Goal: Navigation & Orientation: Find specific page/section

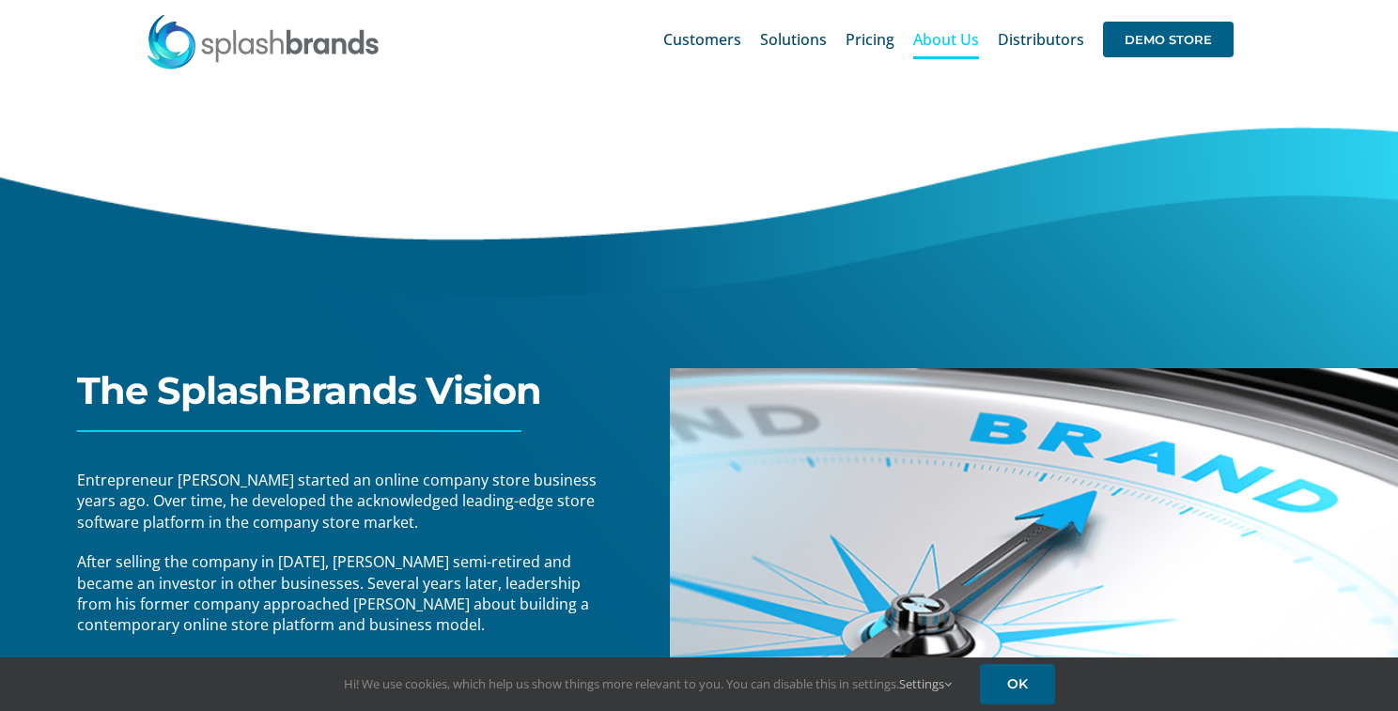
click at [231, 32] on img at bounding box center [263, 41] width 235 height 56
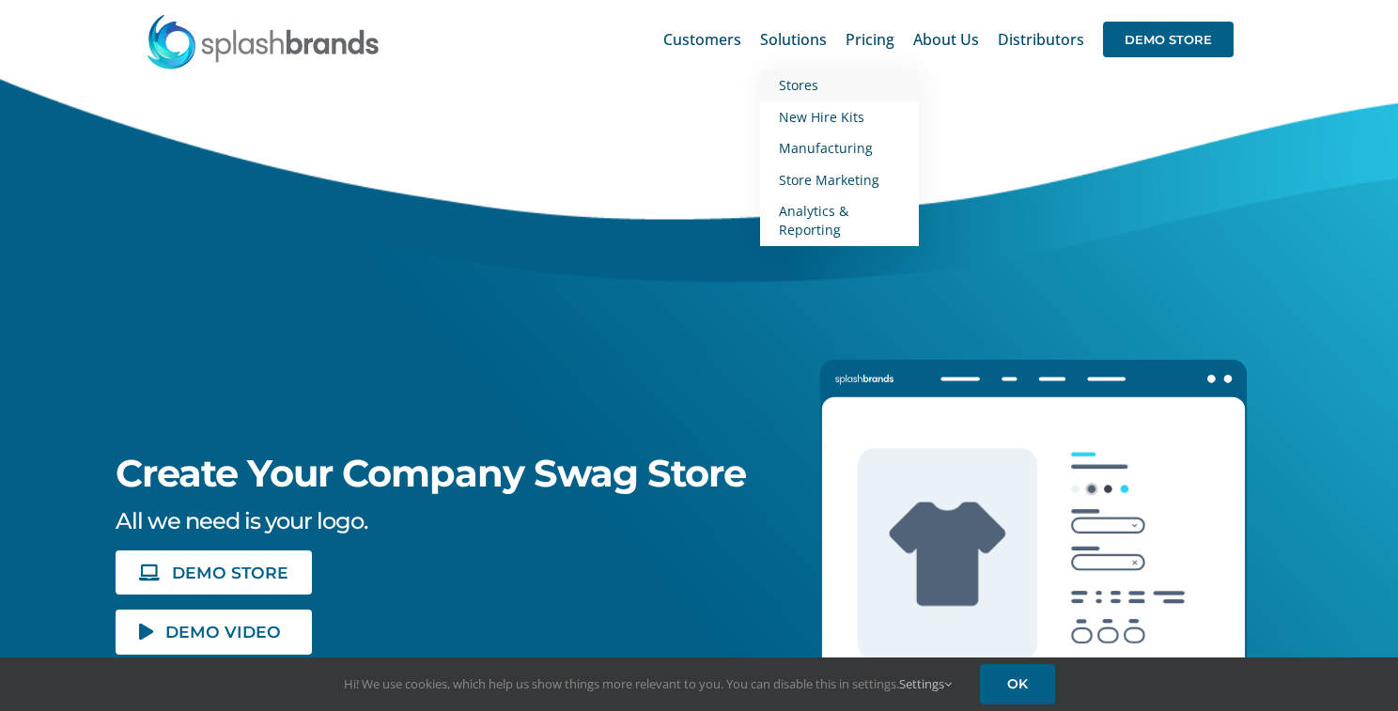
click at [798, 87] on span "Stores" at bounding box center [798, 85] width 39 height 18
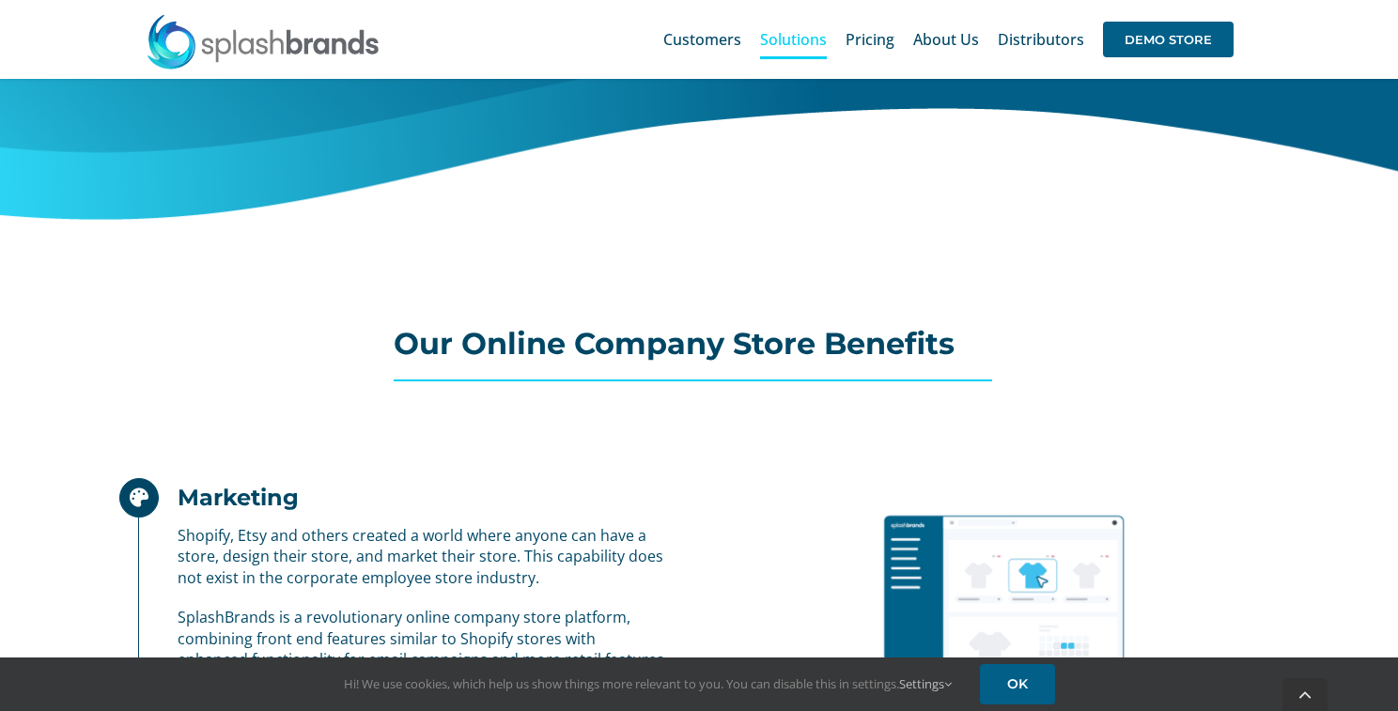
scroll to position [851, 0]
